Goal: Task Accomplishment & Management: Manage account settings

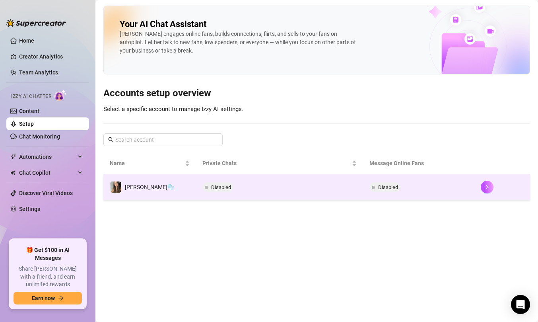
click at [271, 188] on td "Disabled" at bounding box center [279, 187] width 167 height 26
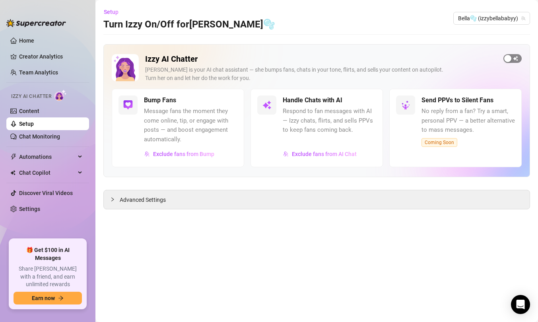
click at [510, 59] on div "button" at bounding box center [507, 58] width 7 height 7
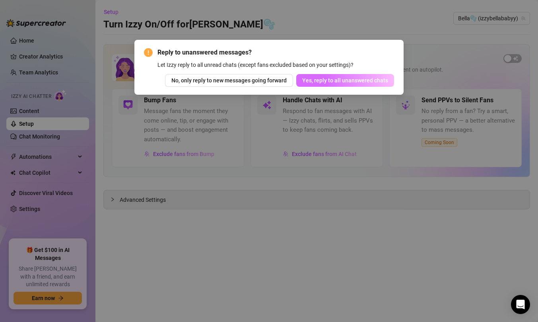
click at [320, 79] on span "Yes, reply to all unanswered chats" at bounding box center [345, 80] width 86 height 6
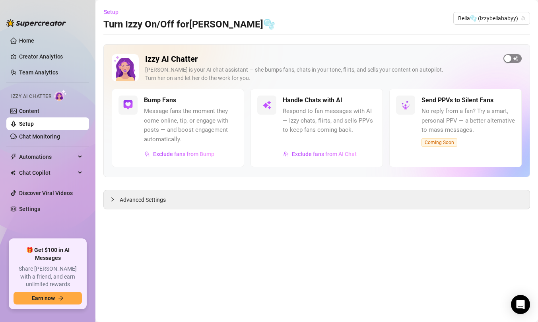
click at [515, 58] on span "button" at bounding box center [512, 58] width 18 height 9
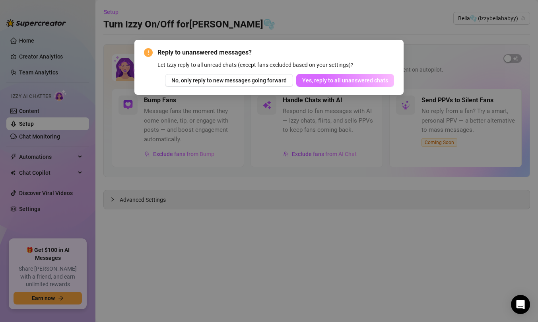
click at [308, 85] on button "Yes, reply to all unanswered chats" at bounding box center [345, 80] width 98 height 13
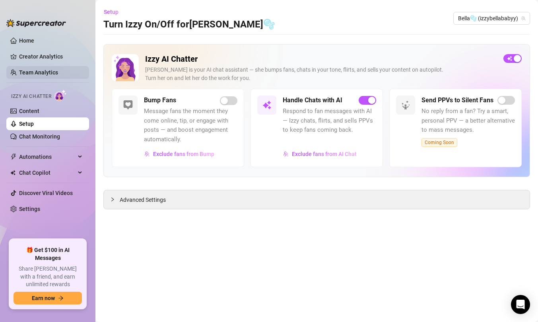
click at [49, 69] on link "Team Analytics" at bounding box center [38, 72] width 39 height 6
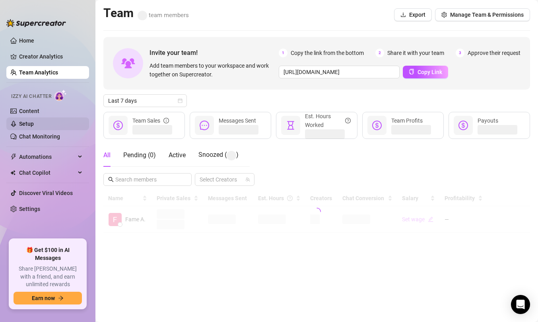
click at [34, 120] on link "Setup" at bounding box center [26, 123] width 15 height 6
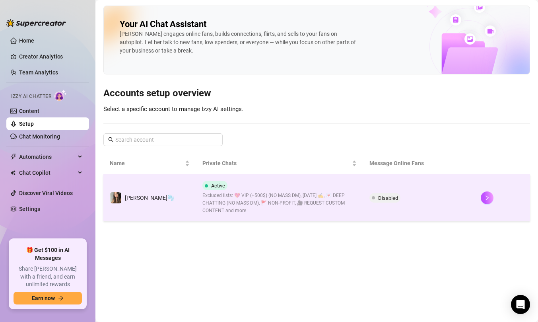
click at [474, 200] on td at bounding box center [502, 197] width 56 height 47
